Goal: Understand process/instructions: Learn about a topic

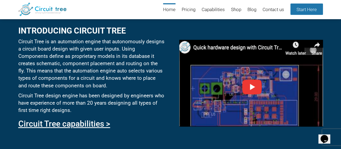
scroll to position [257, 0]
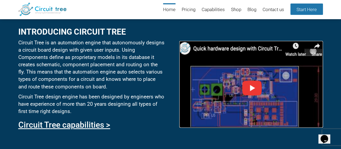
click at [251, 84] on img at bounding box center [250, 84] width 143 height 87
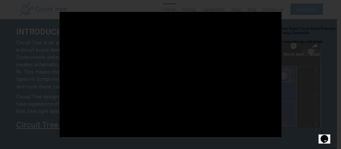
click at [241, 26] on icon "Chat attention grabber" at bounding box center [241, 26] width 0 height 0
click at [293, 34] on div at bounding box center [170, 74] width 341 height 149
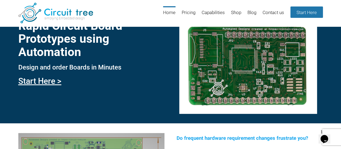
scroll to position [0, 0]
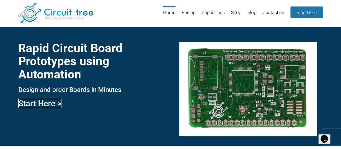
click at [38, 104] on link "Start Here >" at bounding box center [39, 102] width 43 height 9
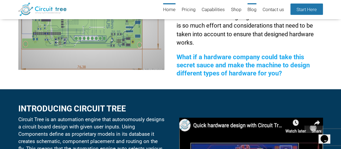
scroll to position [182, 0]
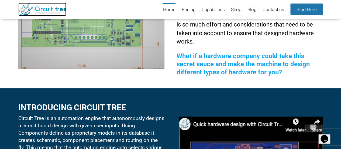
click at [43, 12] on img at bounding box center [42, 9] width 48 height 13
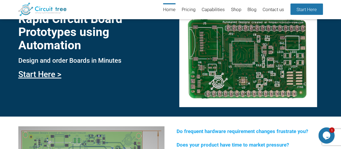
scroll to position [9, 0]
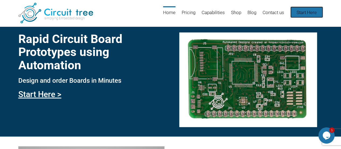
click at [304, 12] on link "Start Here" at bounding box center [306, 11] width 33 height 11
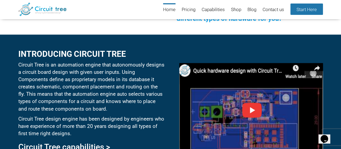
scroll to position [240, 0]
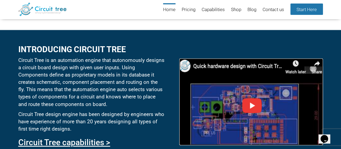
click at [247, 103] on img at bounding box center [250, 101] width 143 height 87
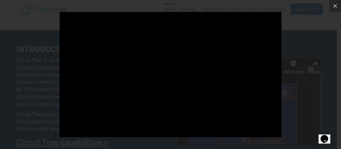
click at [299, 27] on div at bounding box center [170, 74] width 341 height 149
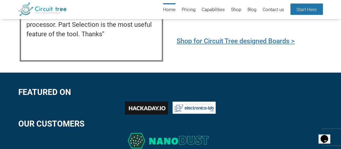
scroll to position [669, 0]
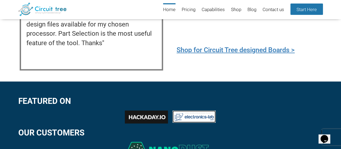
click at [192, 114] on img at bounding box center [194, 116] width 43 height 12
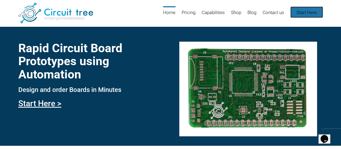
click at [301, 11] on link "Start Here" at bounding box center [306, 11] width 33 height 11
